Goal: Navigation & Orientation: Find specific page/section

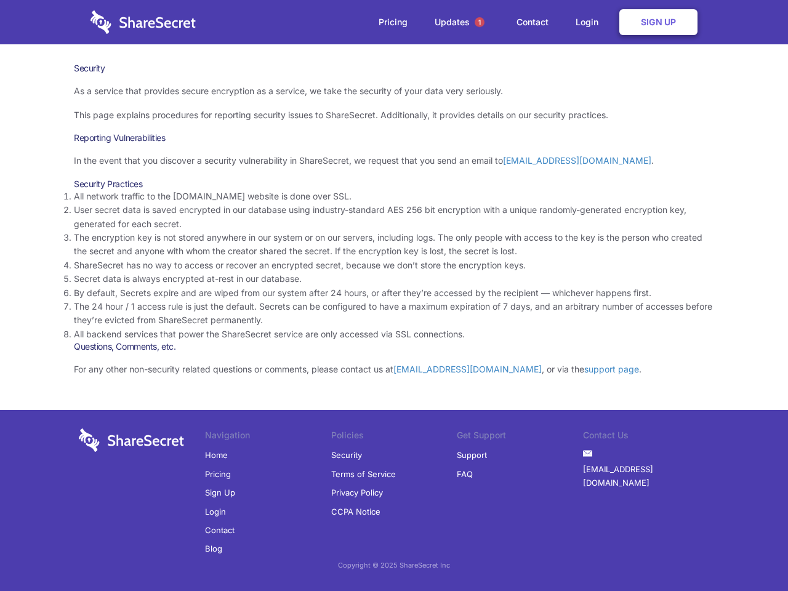
click at [394, 296] on li "By default, Secrets expire and are wiped from our system after 24 hours, or aft…" at bounding box center [394, 293] width 641 height 14
click at [480, 22] on span "1" at bounding box center [480, 22] width 10 height 10
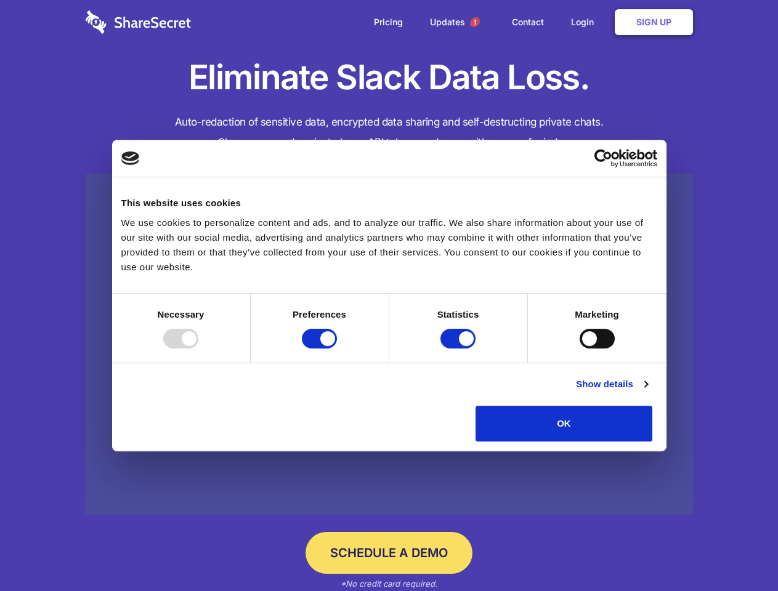
click at [198, 349] on div at bounding box center [180, 339] width 35 height 20
click at [337, 349] on input "Preferences" at bounding box center [319, 339] width 35 height 20
checkbox input "false"
click at [460, 349] on input "Statistics" at bounding box center [457, 339] width 35 height 20
checkbox input "false"
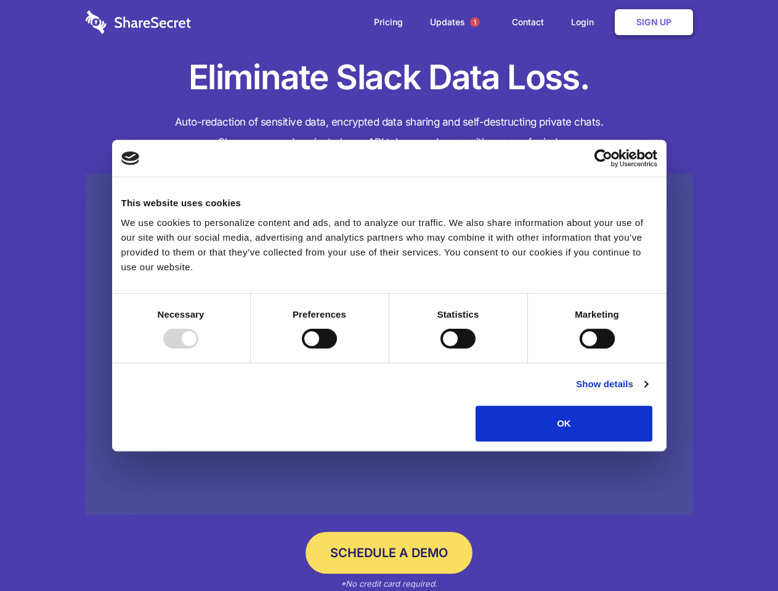
click at [580, 349] on input "Marketing" at bounding box center [597, 339] width 35 height 20
checkbox input "true"
click at [647, 392] on link "Show details" at bounding box center [611, 384] width 71 height 15
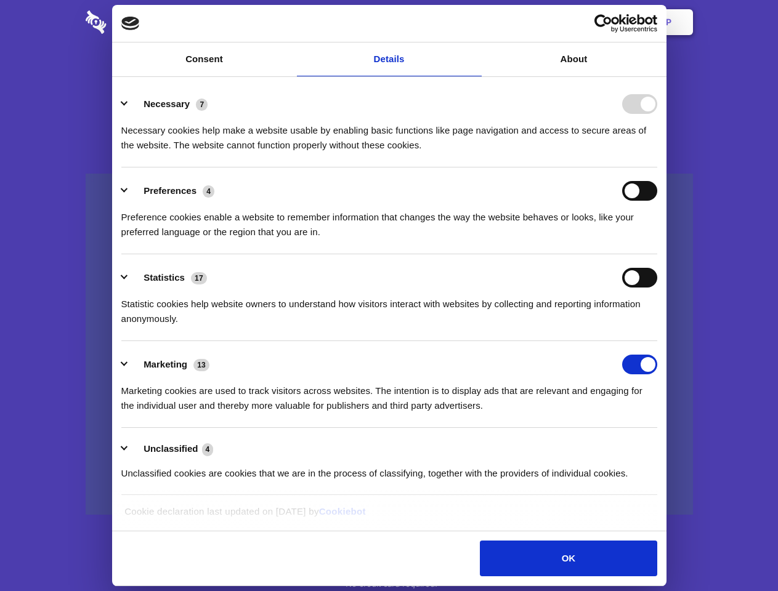
click at [657, 168] on li "Necessary 7 Necessary cookies help make a website usable by enabling basic func…" at bounding box center [389, 124] width 536 height 87
click at [474, 22] on span "1" at bounding box center [475, 22] width 10 height 10
